Goal: Navigation & Orientation: Find specific page/section

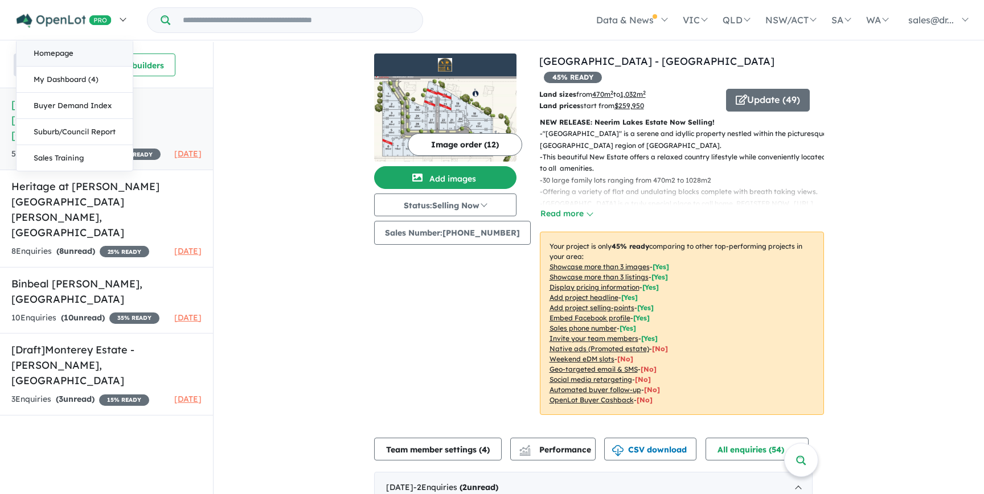
click at [69, 56] on link "Homepage" at bounding box center [75, 53] width 116 height 26
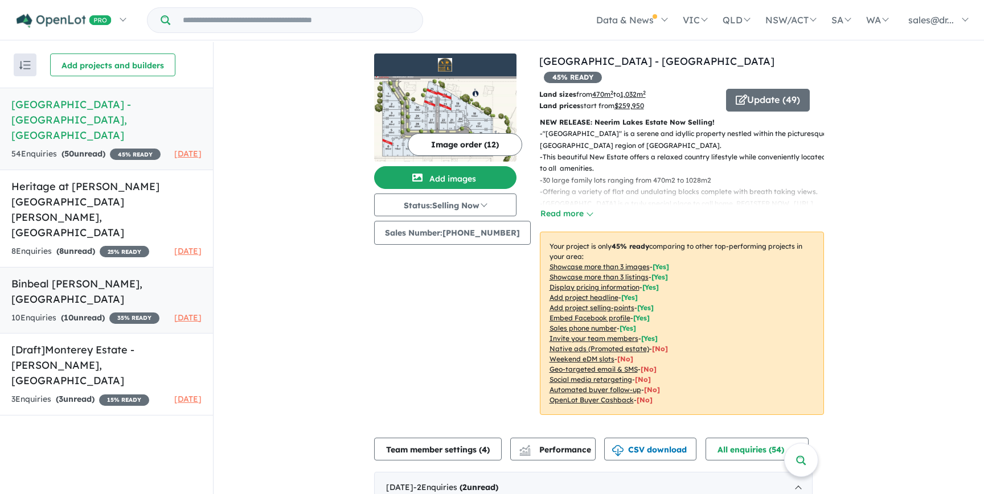
click at [135, 276] on h5 "Binbeal Fields - Drouin , VIC" at bounding box center [106, 291] width 190 height 31
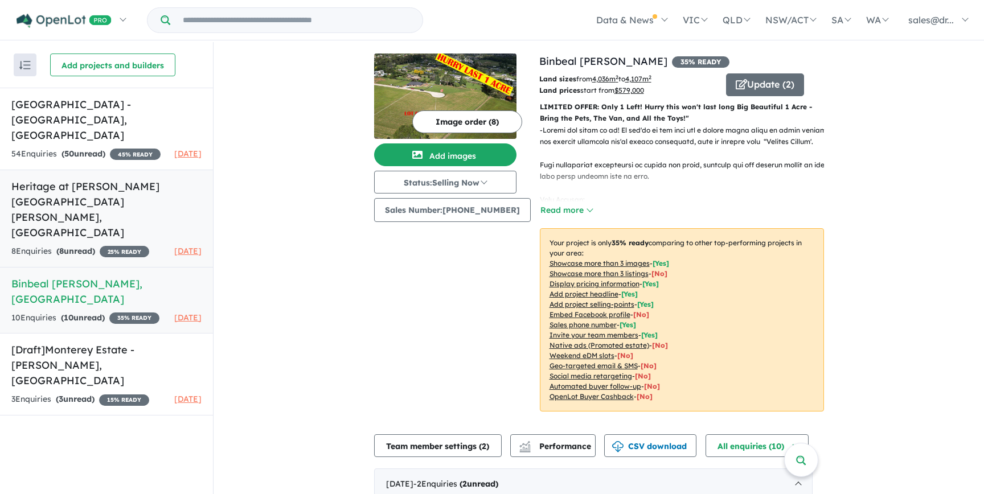
click at [125, 245] on div "8 Enquir ies ( 8 unread) 25 % READY" at bounding box center [80, 252] width 138 height 14
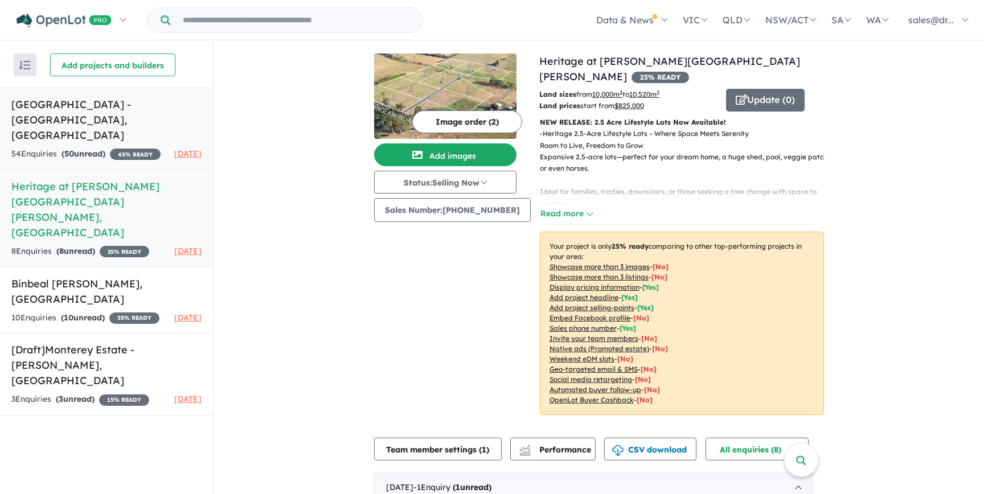
click at [125, 147] on div "54 Enquir ies ( 50 unread) 45 % READY" at bounding box center [85, 154] width 149 height 14
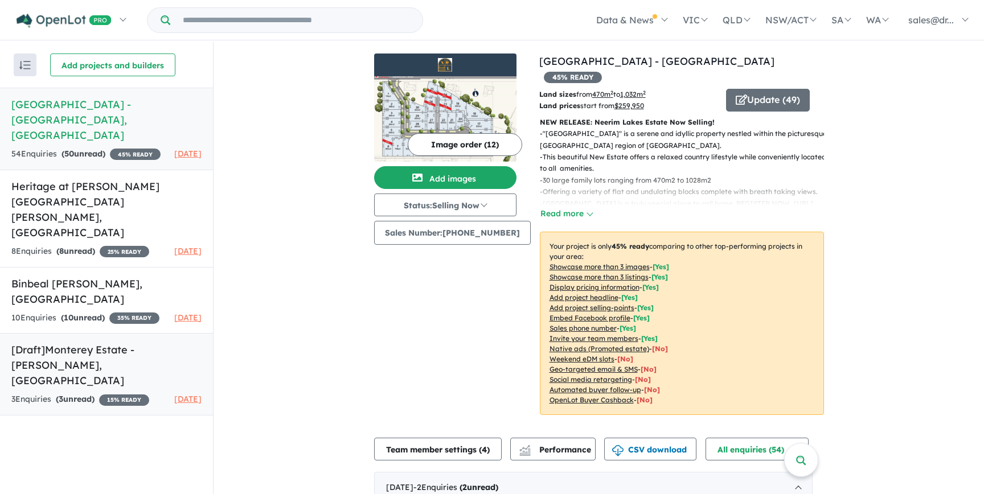
click at [117, 342] on h5 "[Draft] Monterey Estate - Drouin , VIC" at bounding box center [106, 365] width 190 height 46
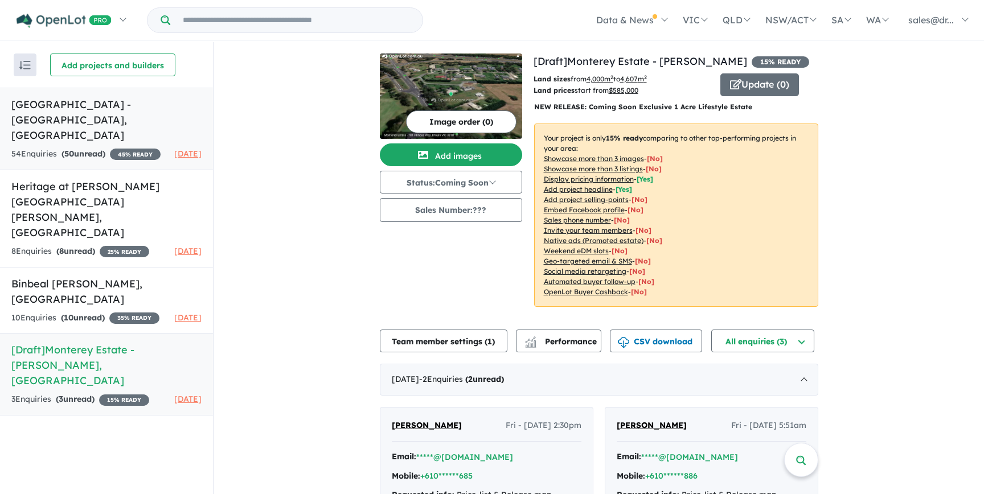
click at [77, 120] on h5 "Neerim Lakes Estate - Neerim South , VIC" at bounding box center [106, 120] width 190 height 46
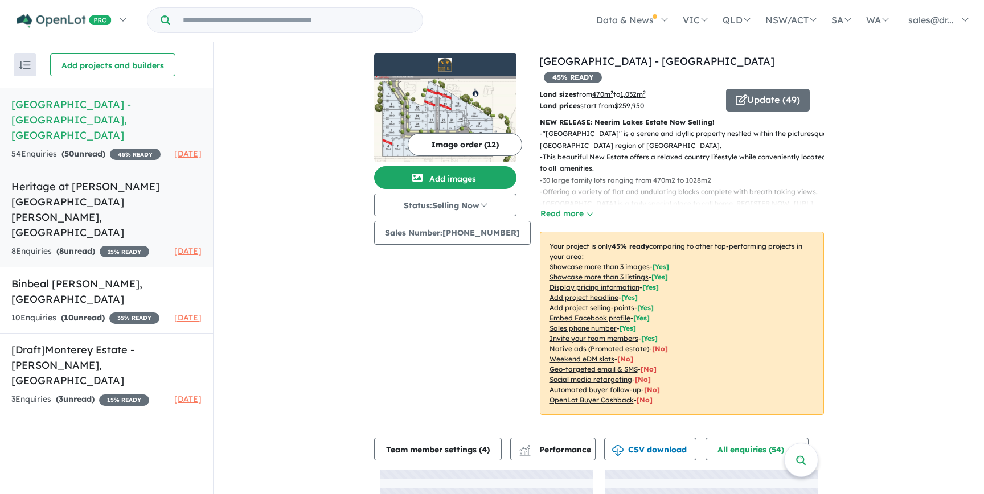
click at [93, 191] on h5 "Heritage at Drouin Fields - Drouin , VIC" at bounding box center [106, 209] width 190 height 61
